Goal: Transaction & Acquisition: Purchase product/service

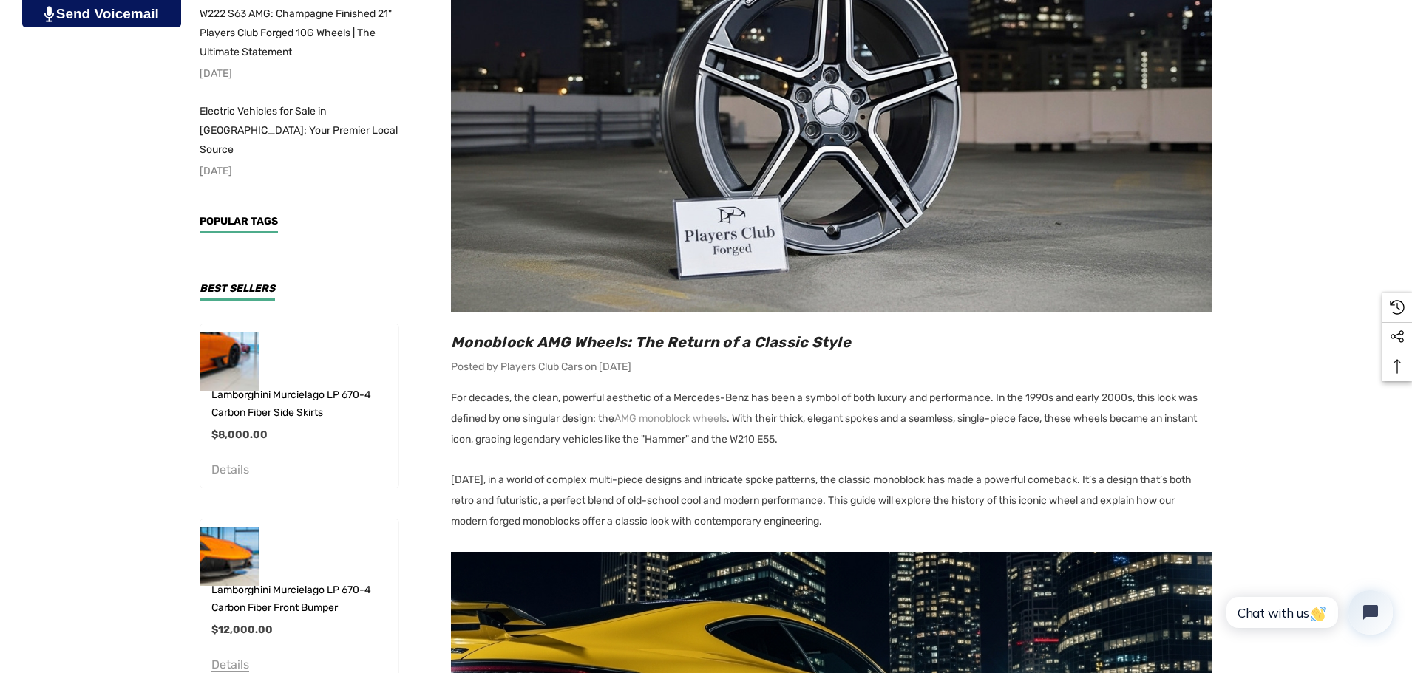
scroll to position [476, 0]
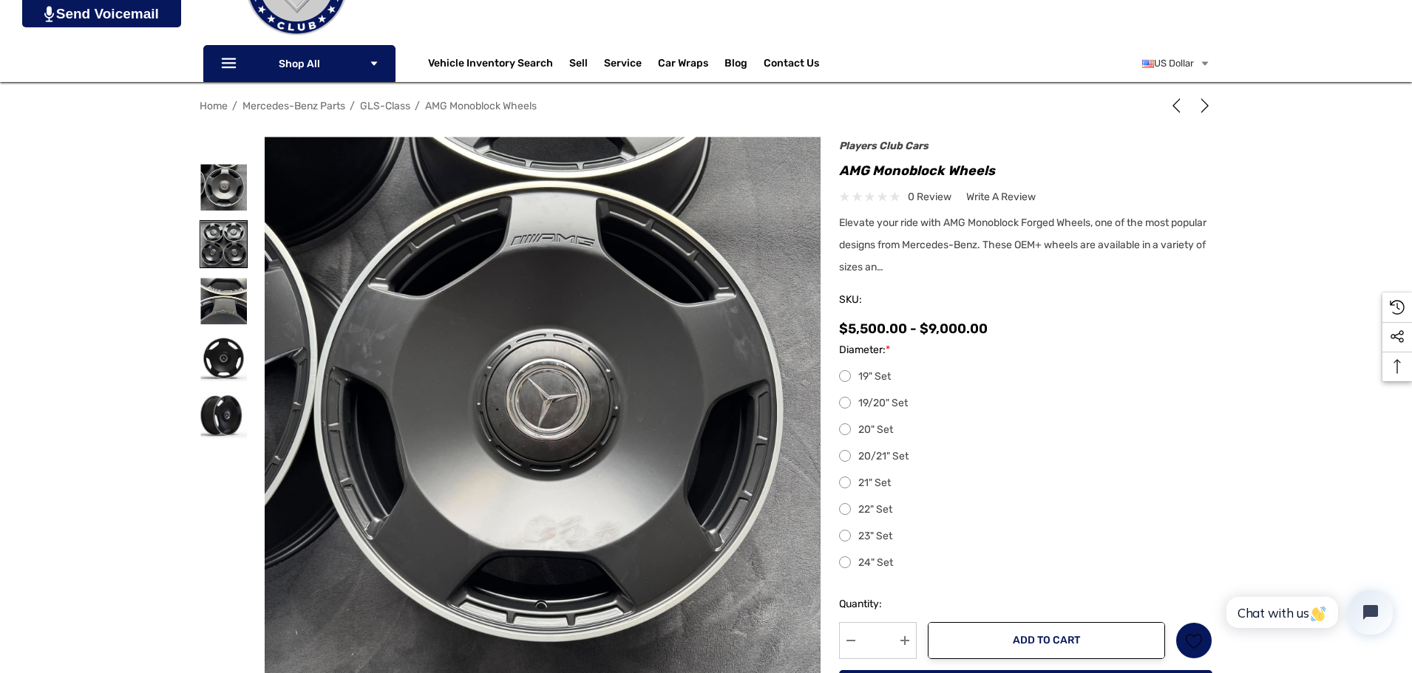
click at [212, 237] on img at bounding box center [223, 244] width 47 height 47
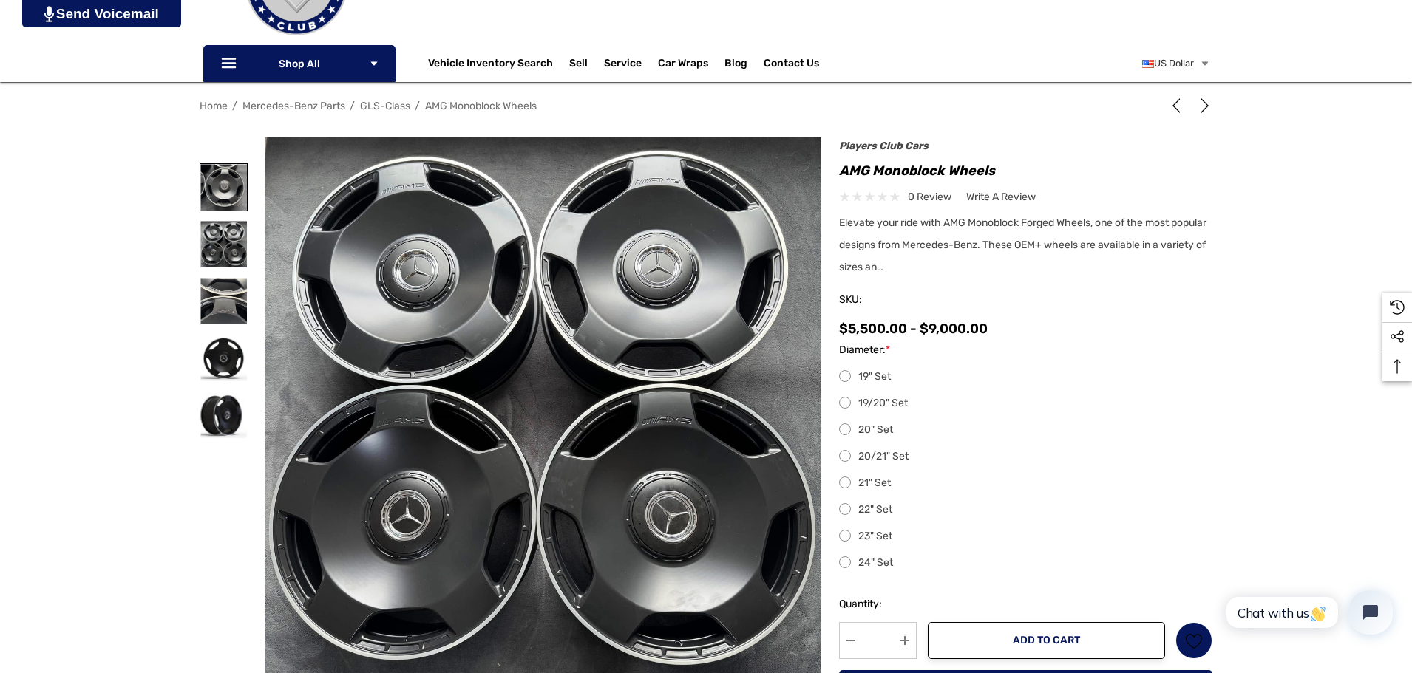
click at [213, 188] on img at bounding box center [223, 187] width 47 height 47
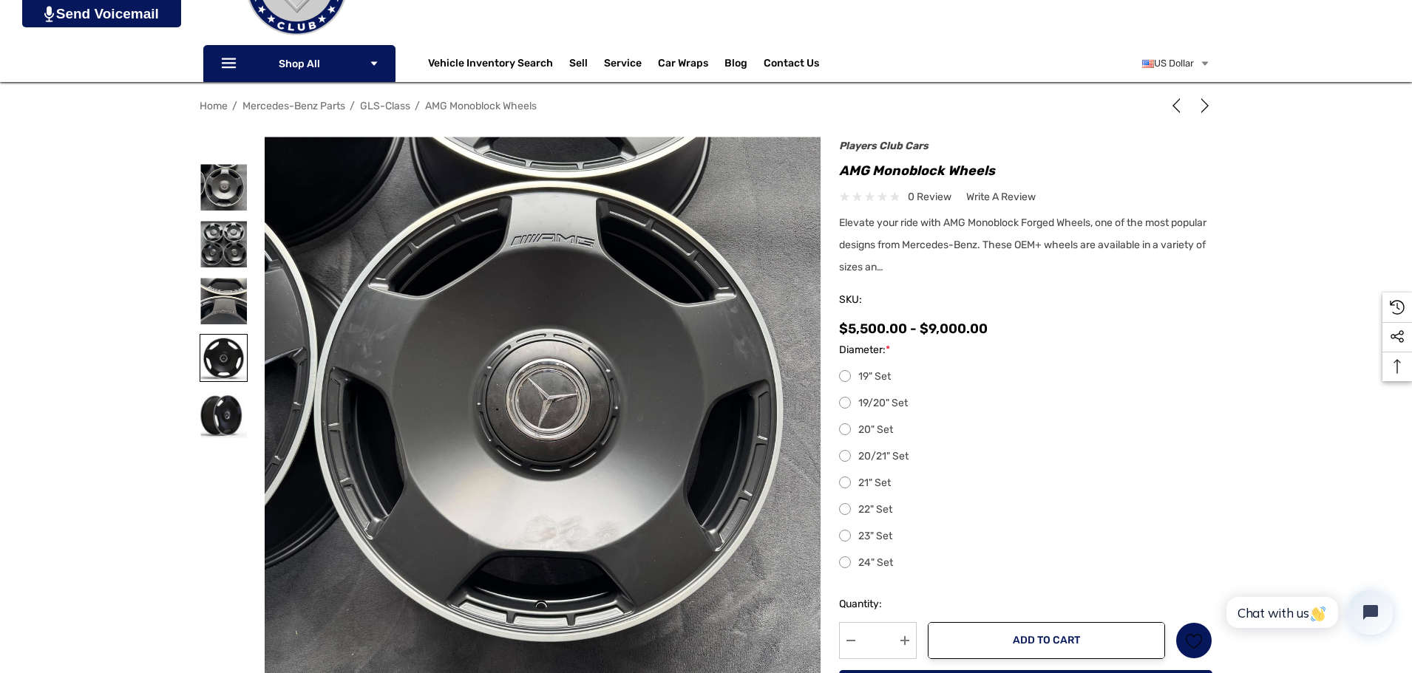
click at [239, 354] on img at bounding box center [223, 358] width 47 height 47
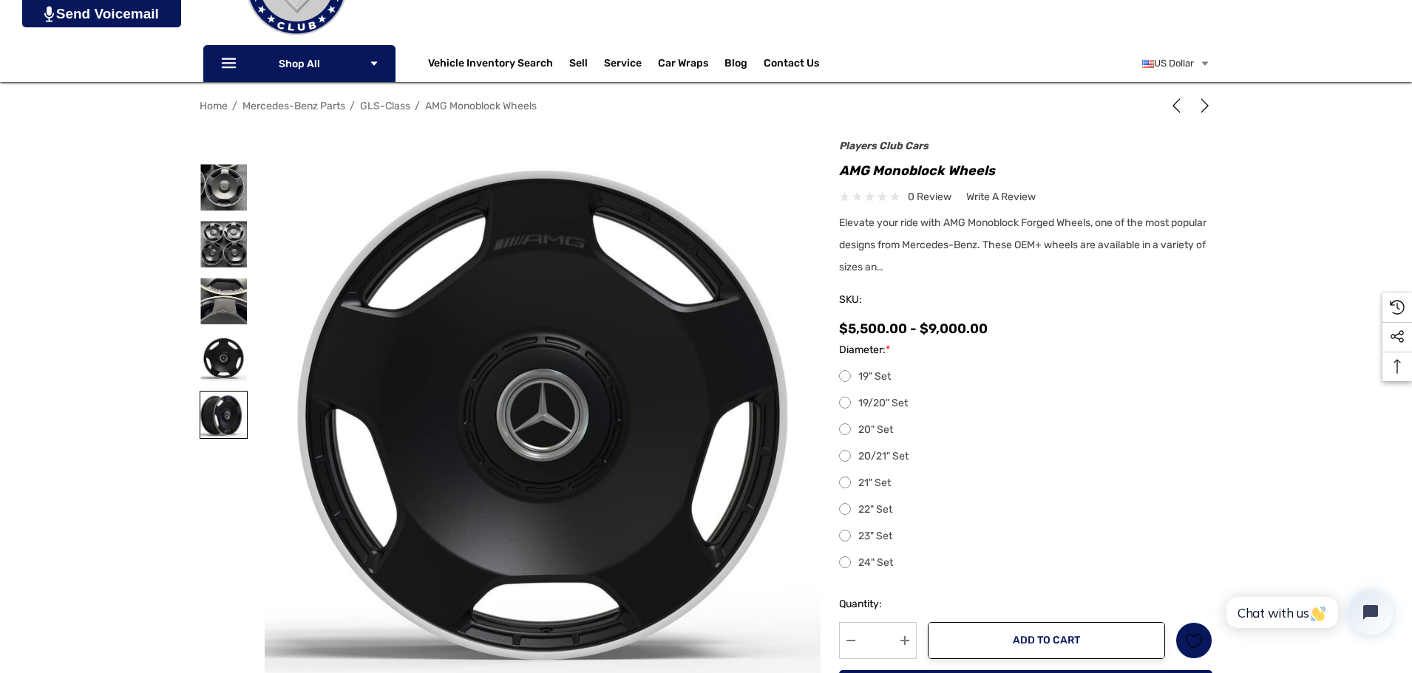
click at [213, 421] on img at bounding box center [223, 415] width 47 height 47
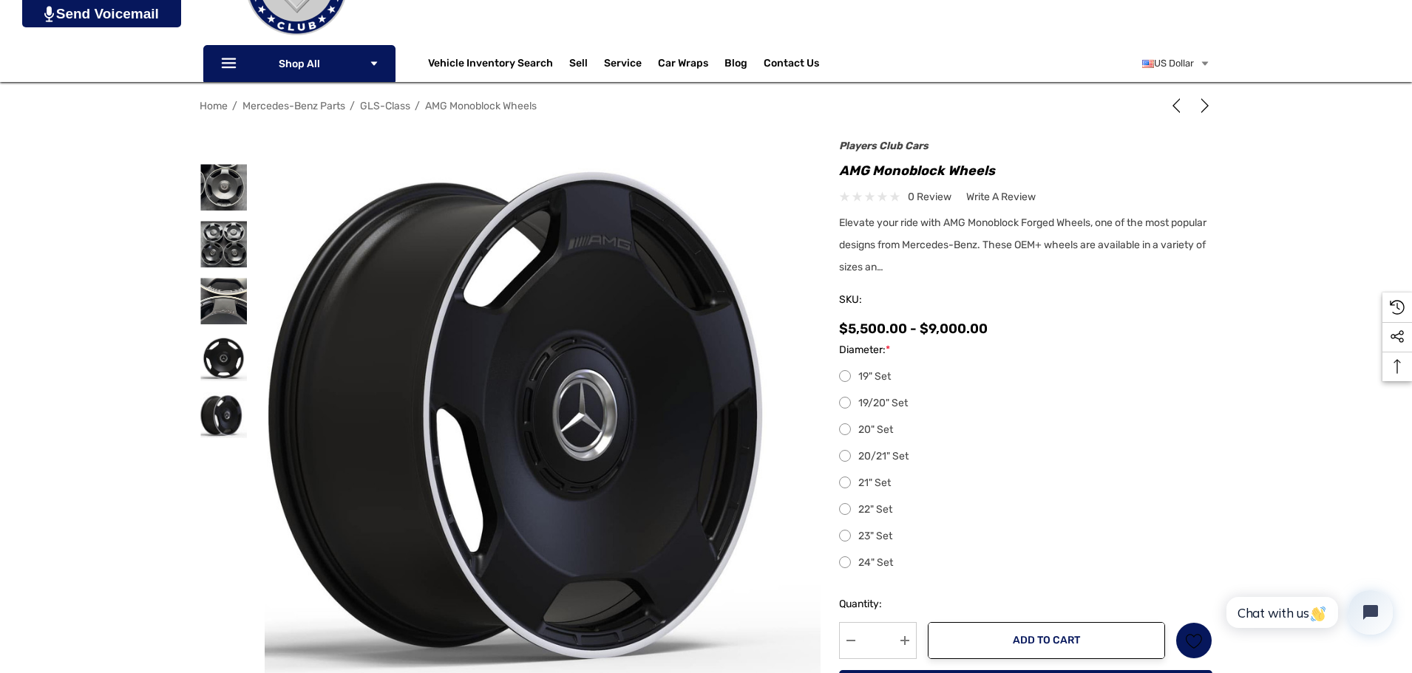
click at [863, 483] on label "21" Set" at bounding box center [1025, 484] width 373 height 18
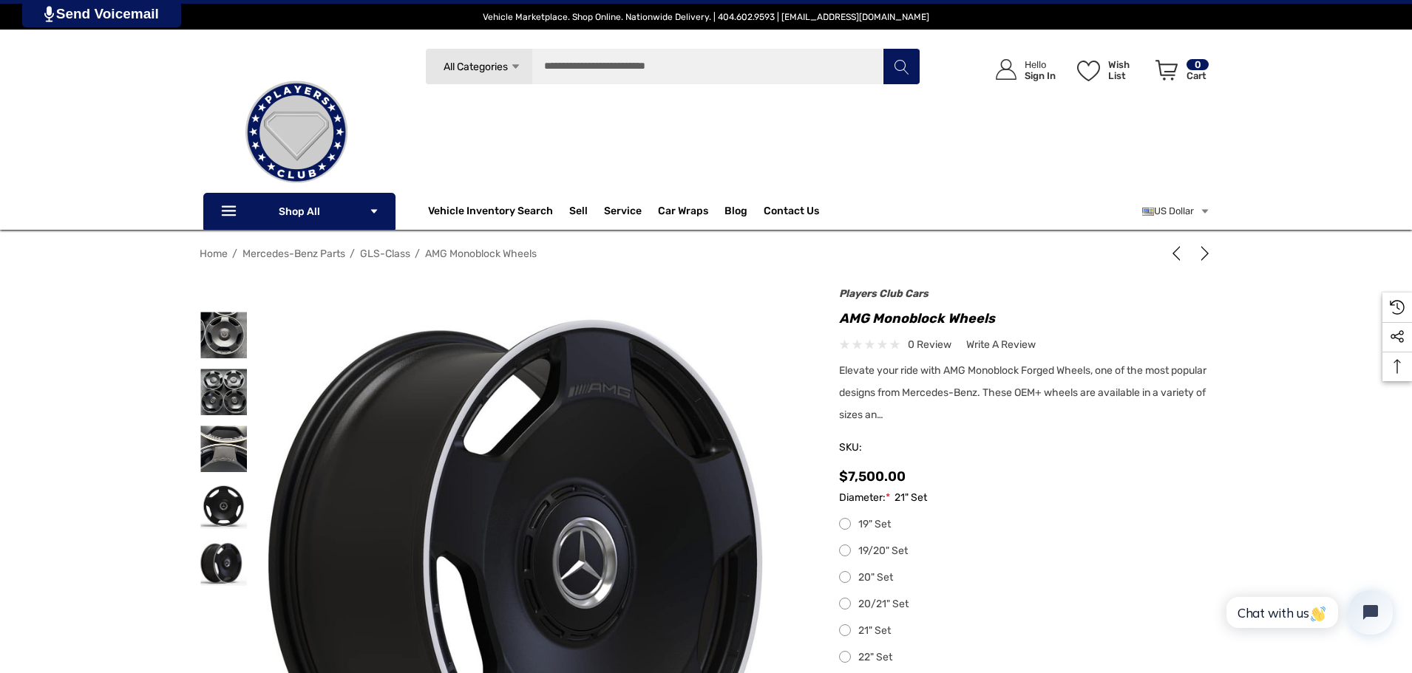
drag, startPoint x: 218, startPoint y: 345, endPoint x: 250, endPoint y: 347, distance: 31.8
click at [218, 345] on img at bounding box center [223, 335] width 47 height 47
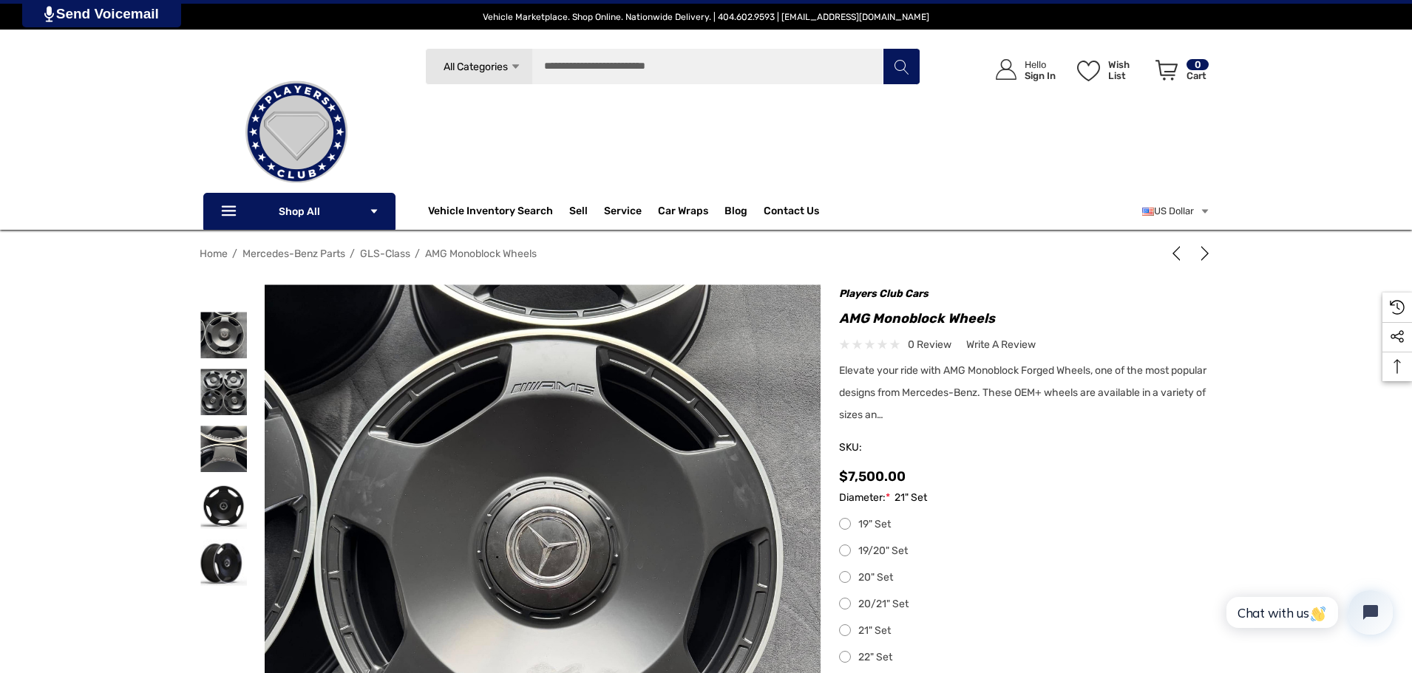
click at [900, 293] on link "Players Club Cars" at bounding box center [883, 294] width 89 height 13
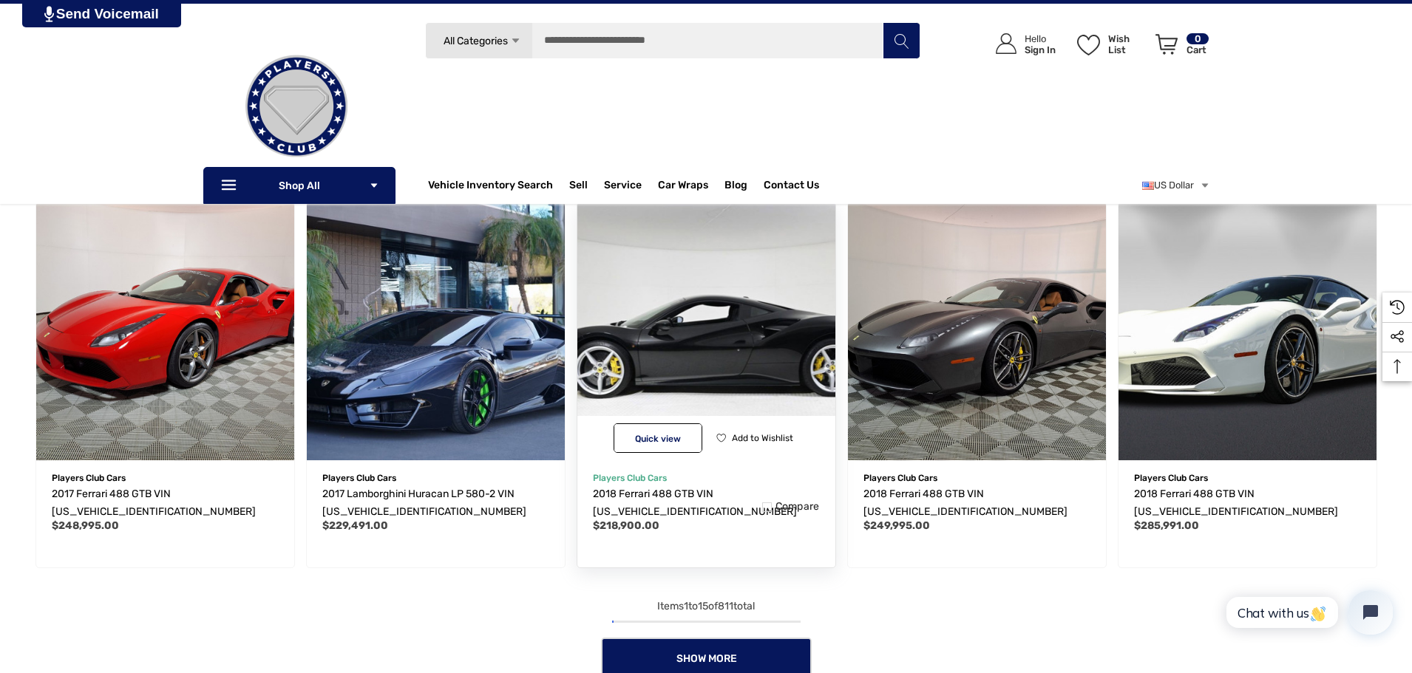
scroll to position [960, 0]
